Goal: Task Accomplishment & Management: Use online tool/utility

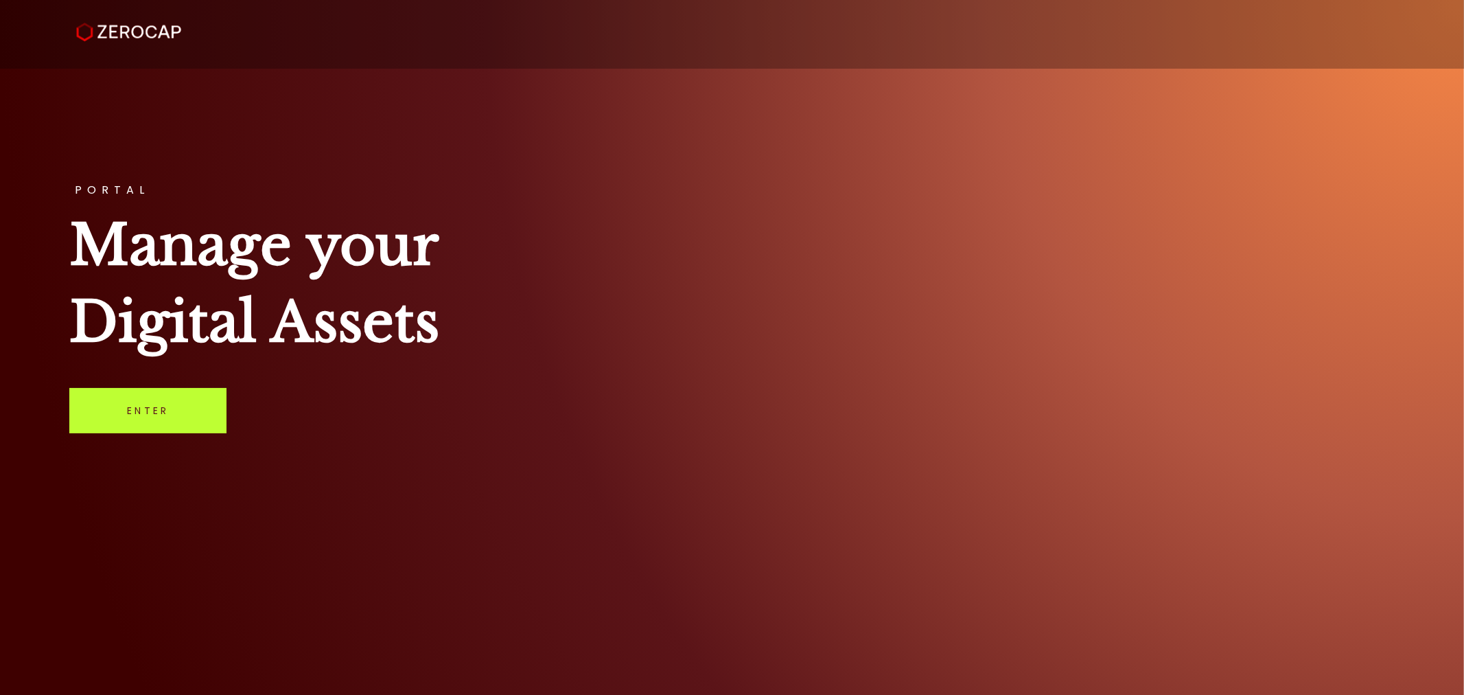
click at [170, 409] on link "Enter" at bounding box center [147, 410] width 157 height 45
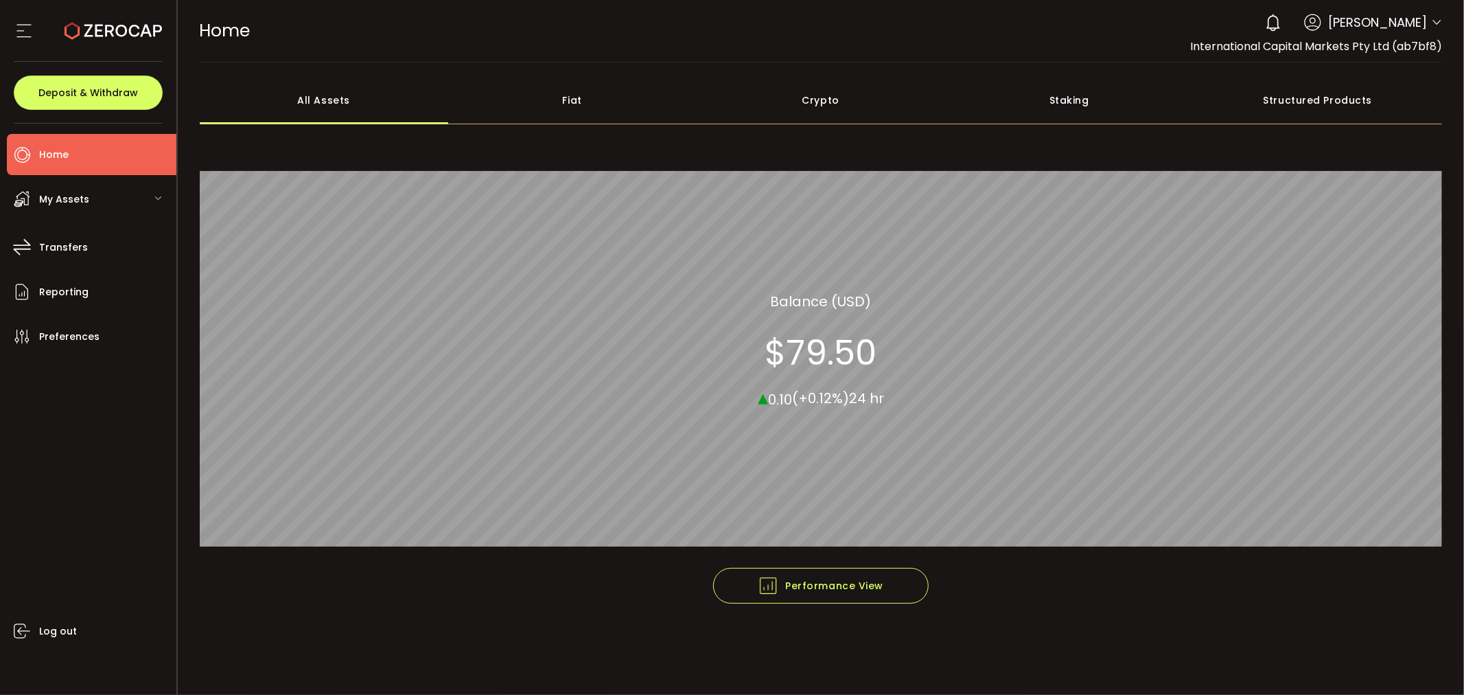
click at [1436, 25] on icon at bounding box center [1436, 22] width 11 height 11
click at [1435, 25] on icon at bounding box center [1436, 22] width 11 height 11
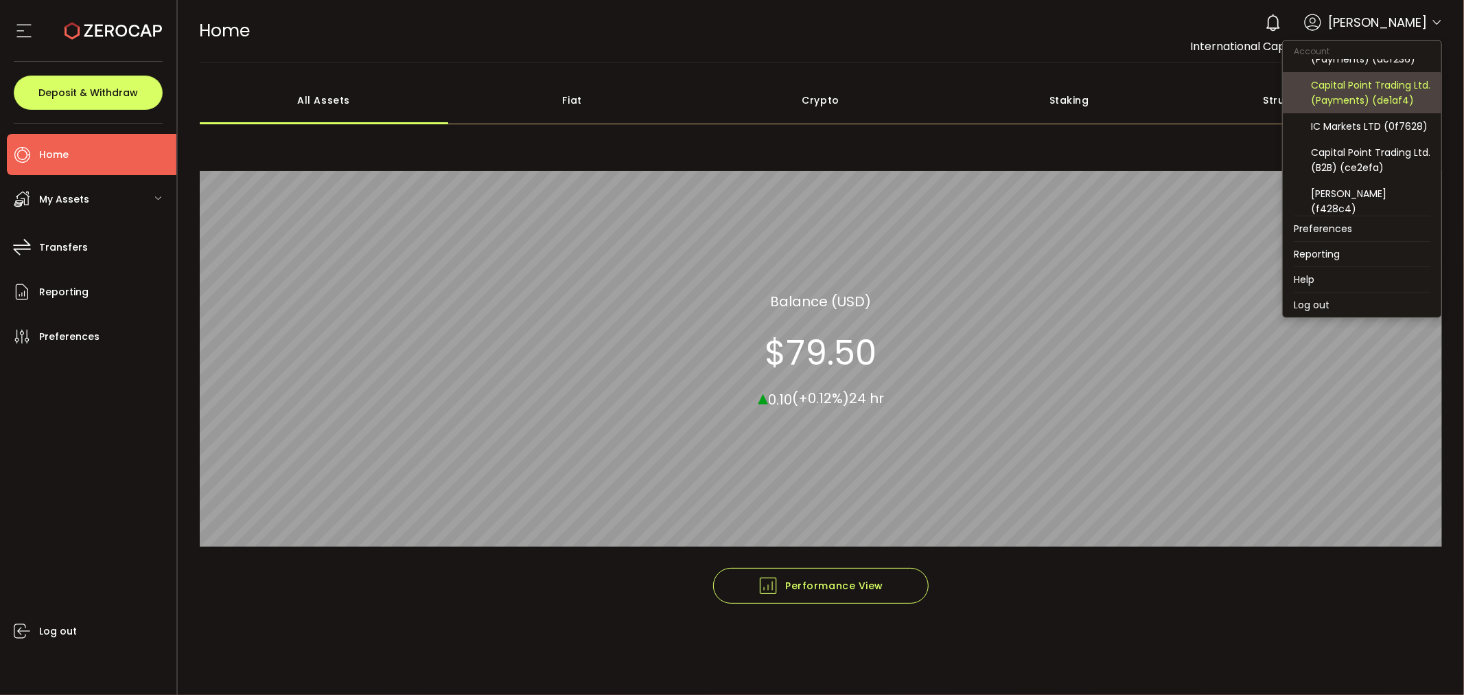
scroll to position [152, 0]
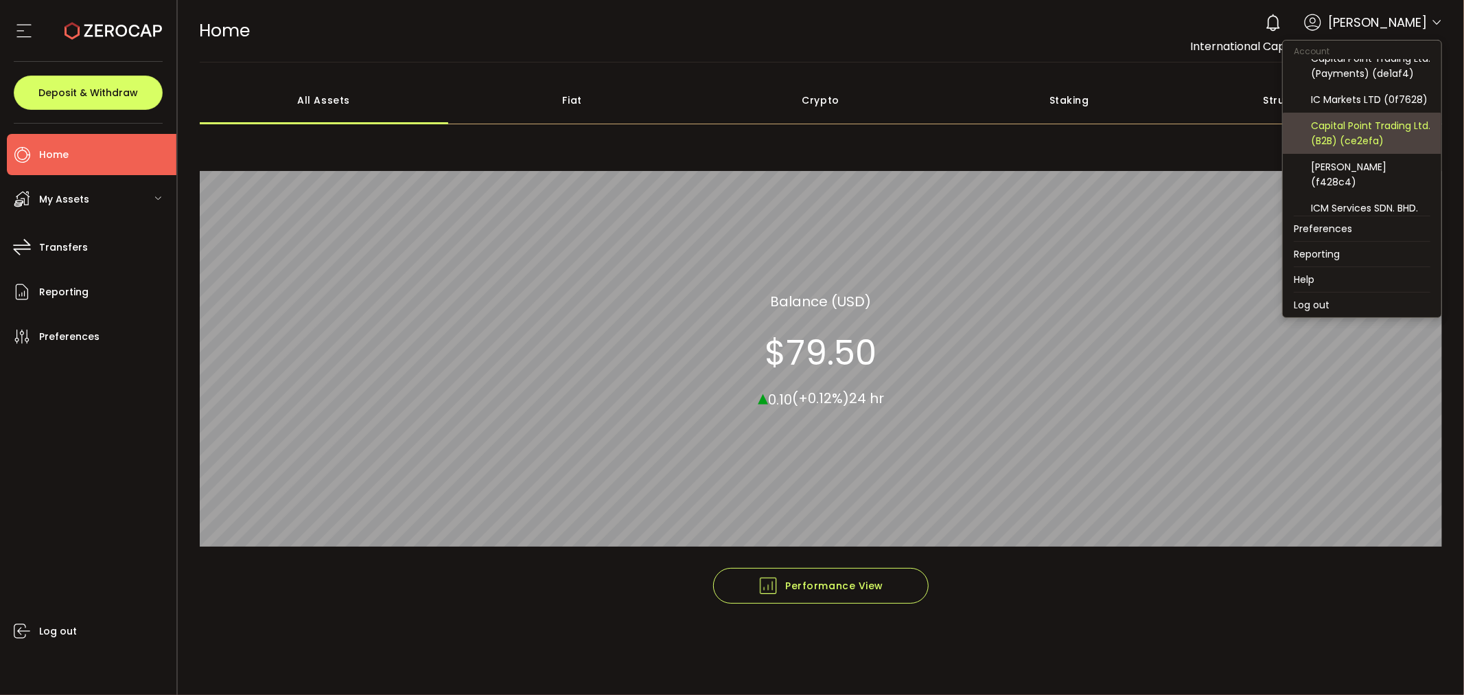
click at [1396, 148] on div "Capital Point Trading Ltd. (B2B) (ce2efa)" at bounding box center [1370, 133] width 119 height 30
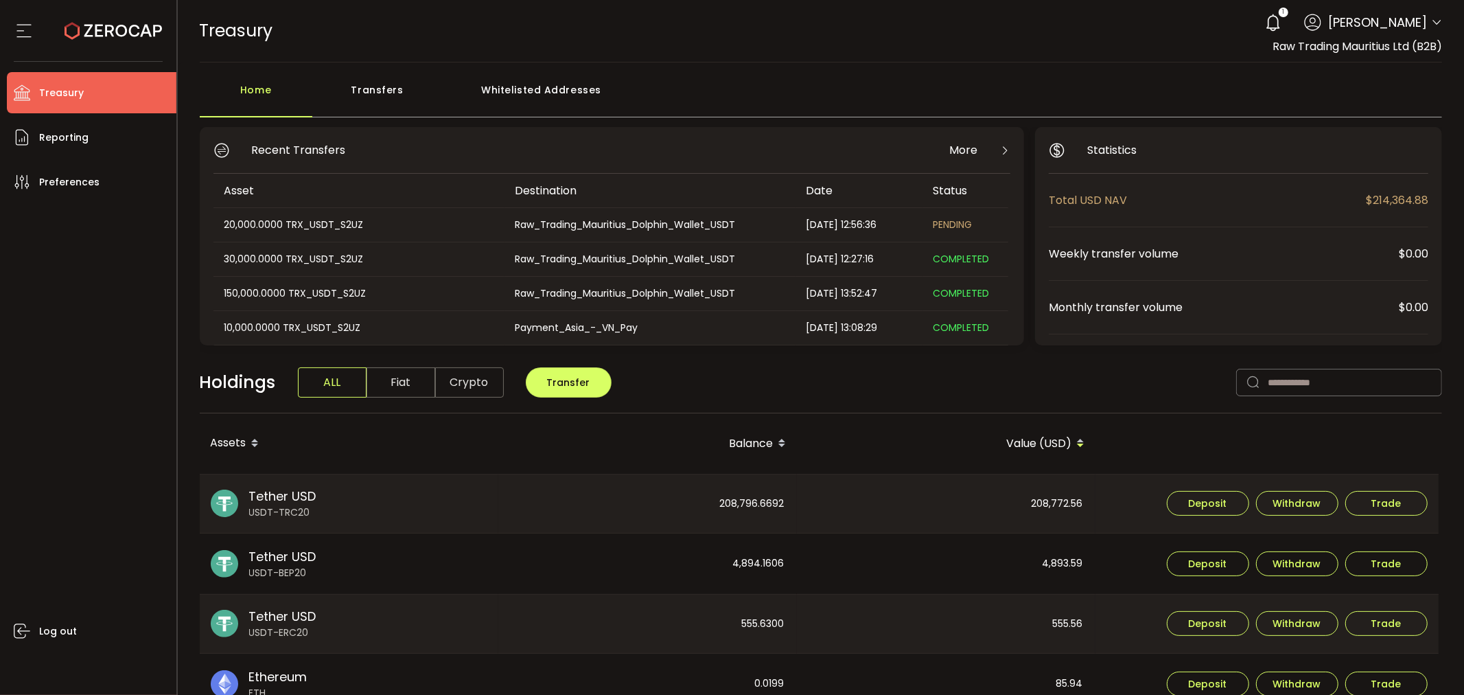
click at [1433, 22] on icon at bounding box center [1436, 22] width 11 height 11
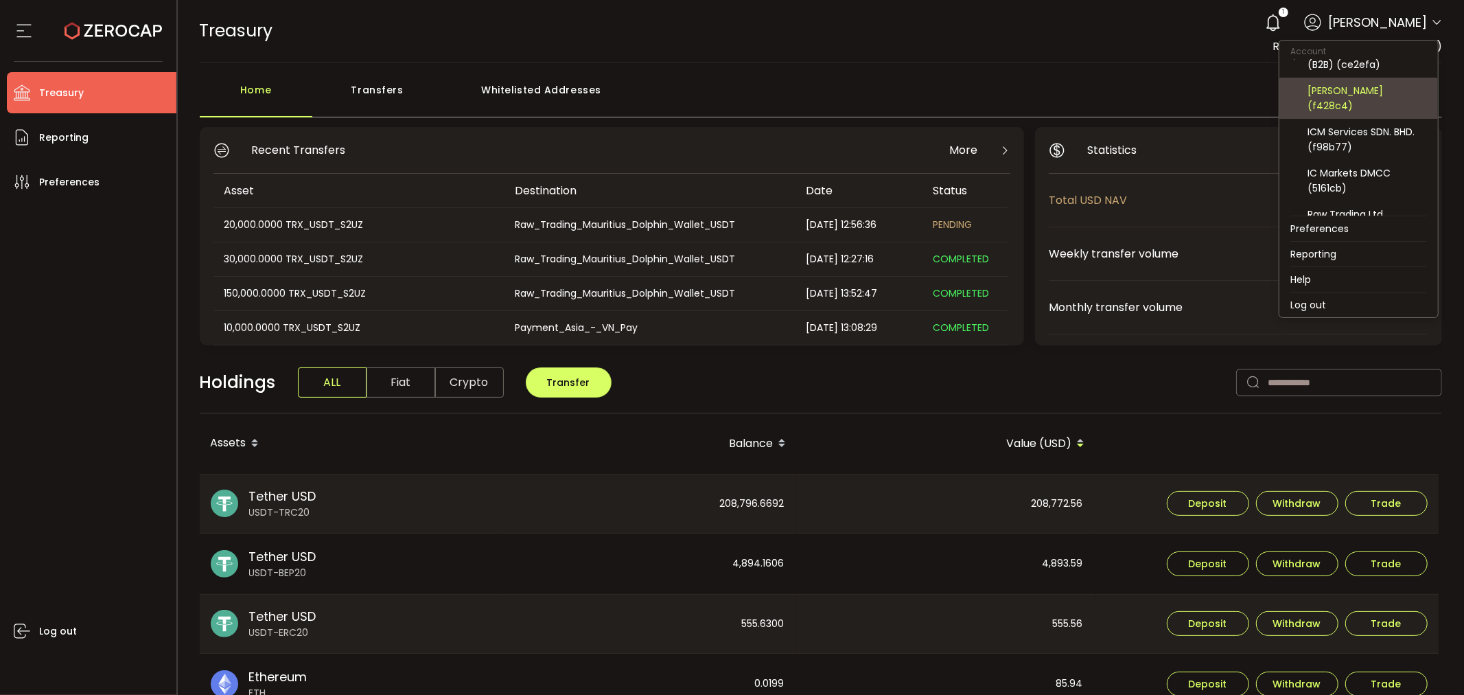
scroll to position [255, 0]
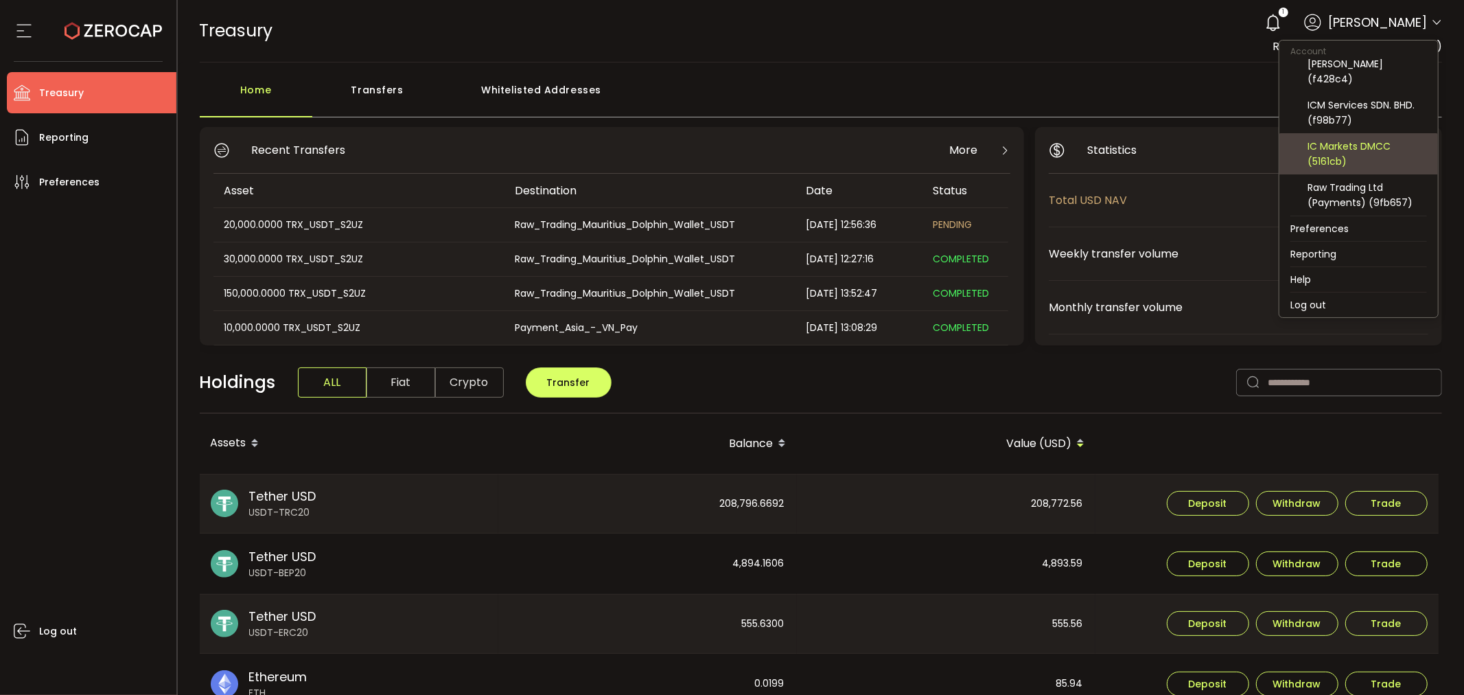
click at [1341, 150] on div "IC Markets DMCC (5161cb)" at bounding box center [1367, 154] width 119 height 30
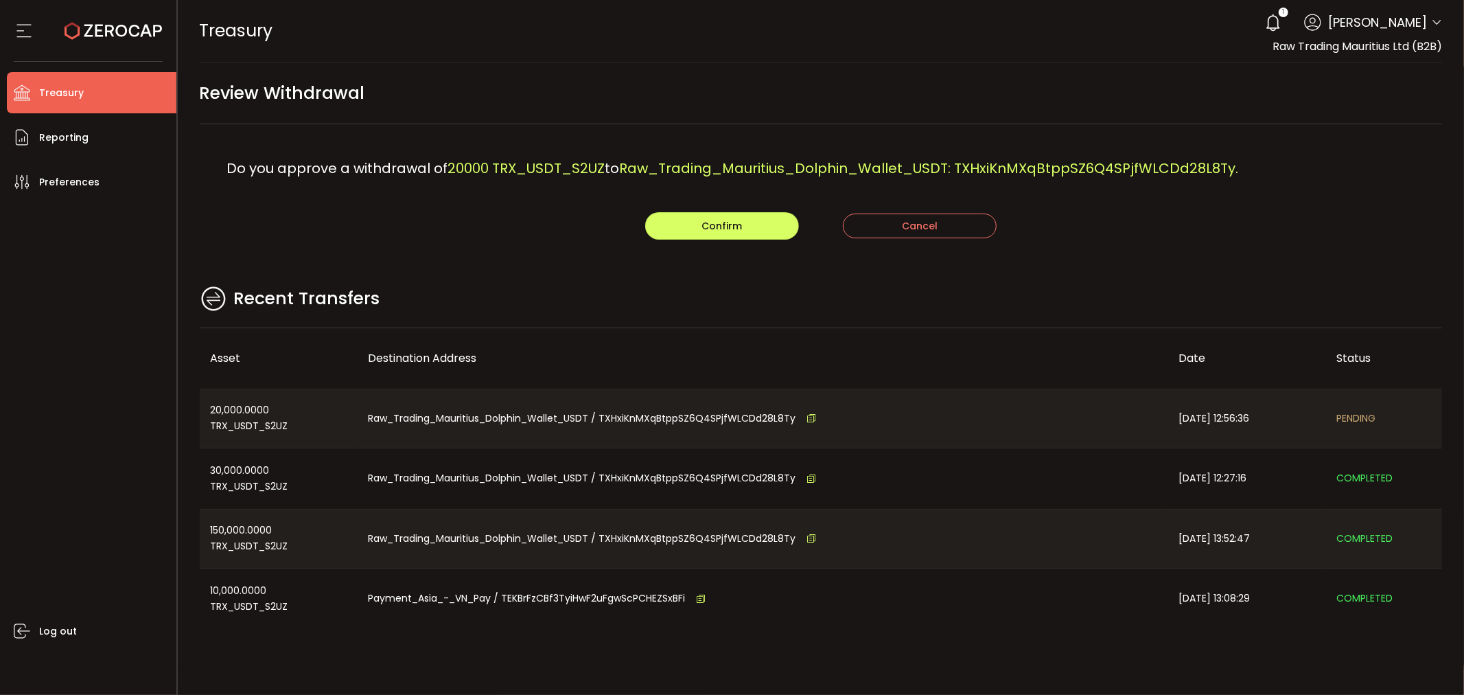
click at [697, 209] on div "Do you approve a withdrawal of 20000 TRX_USDT_S2UZ to Raw_Trading_Mauritius_Dol…" at bounding box center [821, 168] width 1243 height 88
click at [698, 224] on button "Confirm" at bounding box center [722, 225] width 154 height 27
